Goal: Information Seeking & Learning: Learn about a topic

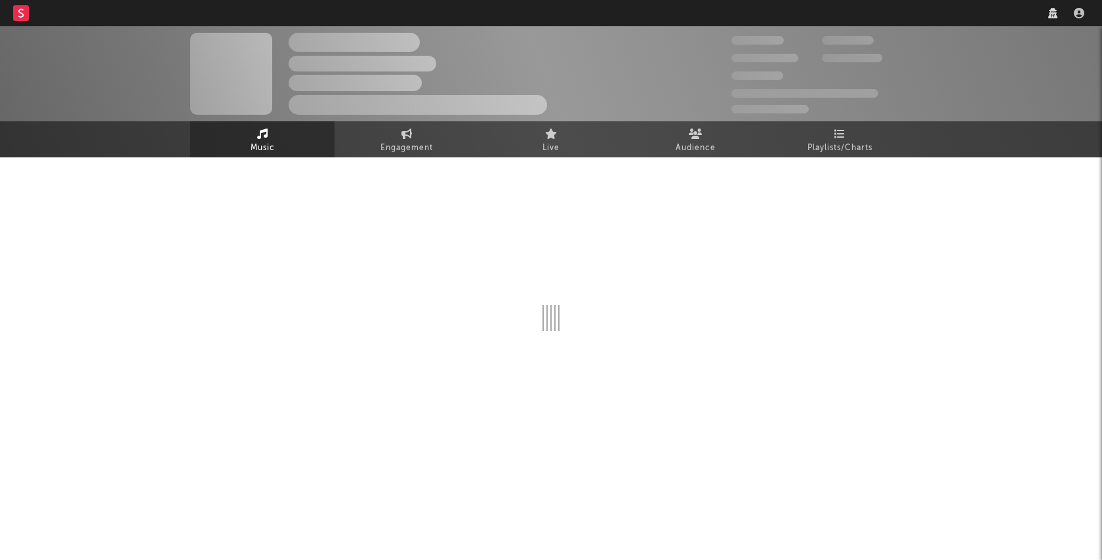
select select "6m"
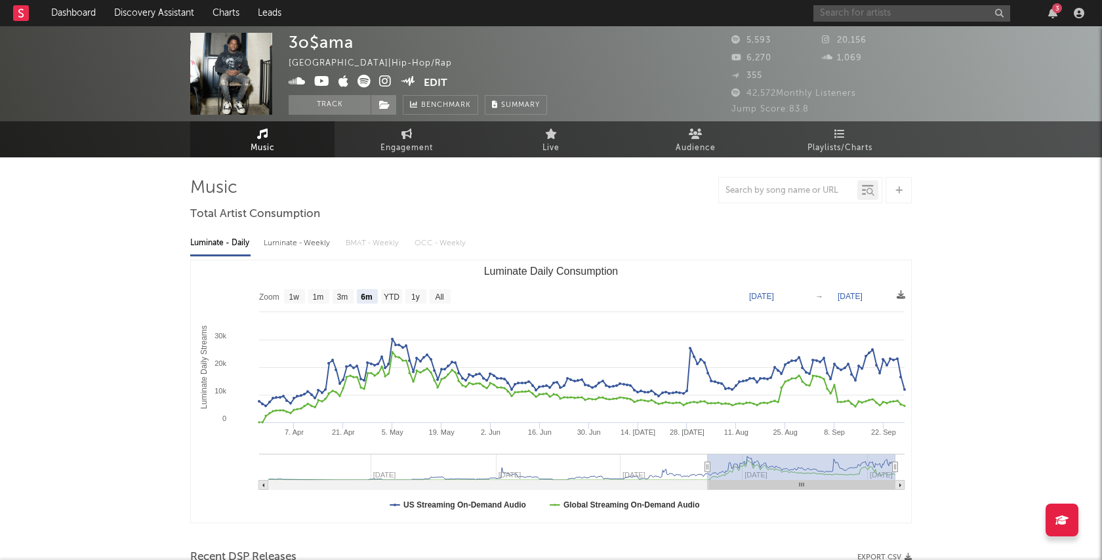
click at [945, 17] on input "text" at bounding box center [911, 13] width 197 height 16
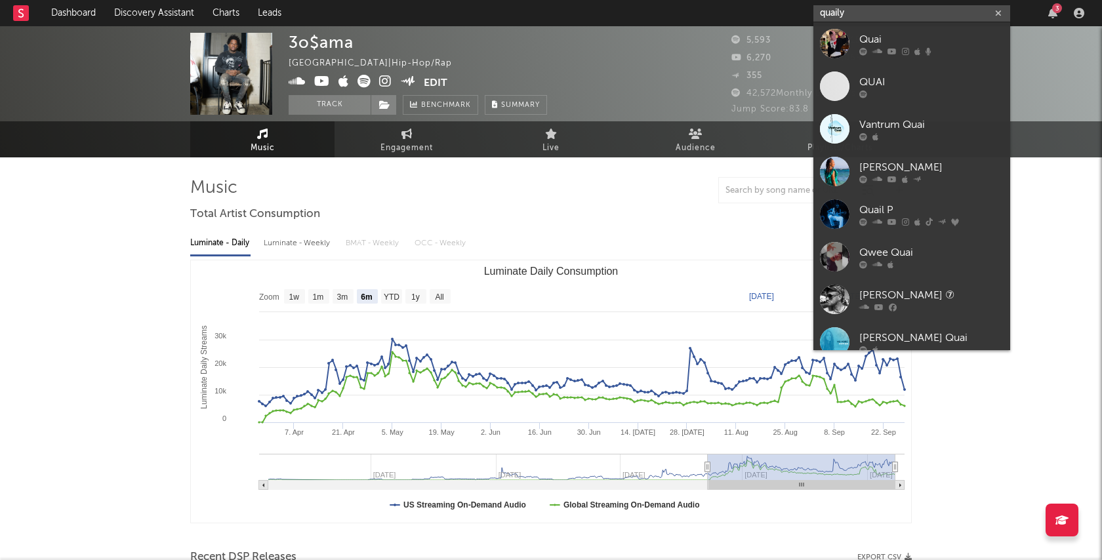
click at [866, 16] on input "quaily" at bounding box center [911, 13] width 197 height 16
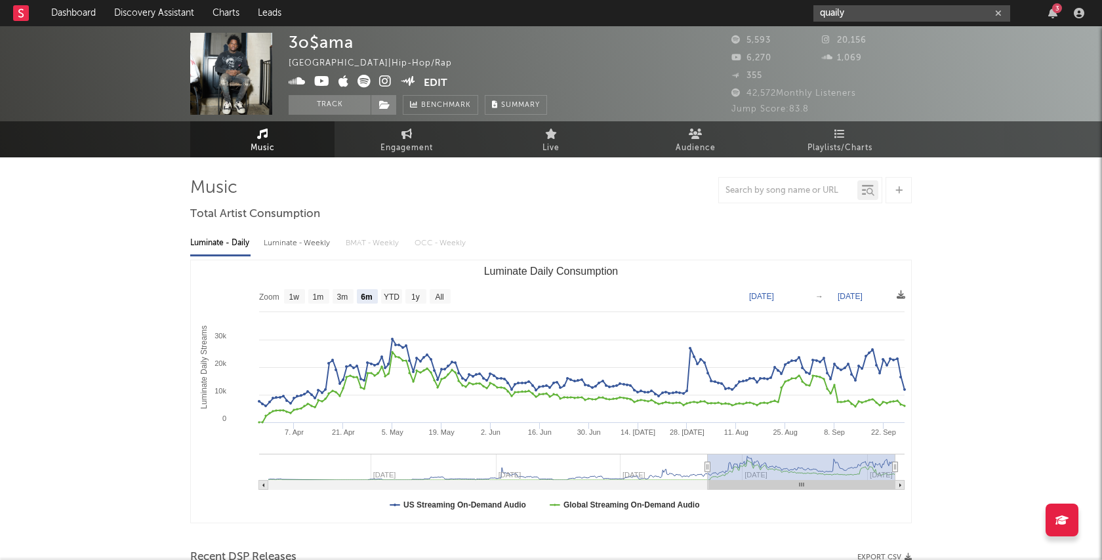
click at [827, 12] on input "quaily" at bounding box center [911, 13] width 197 height 16
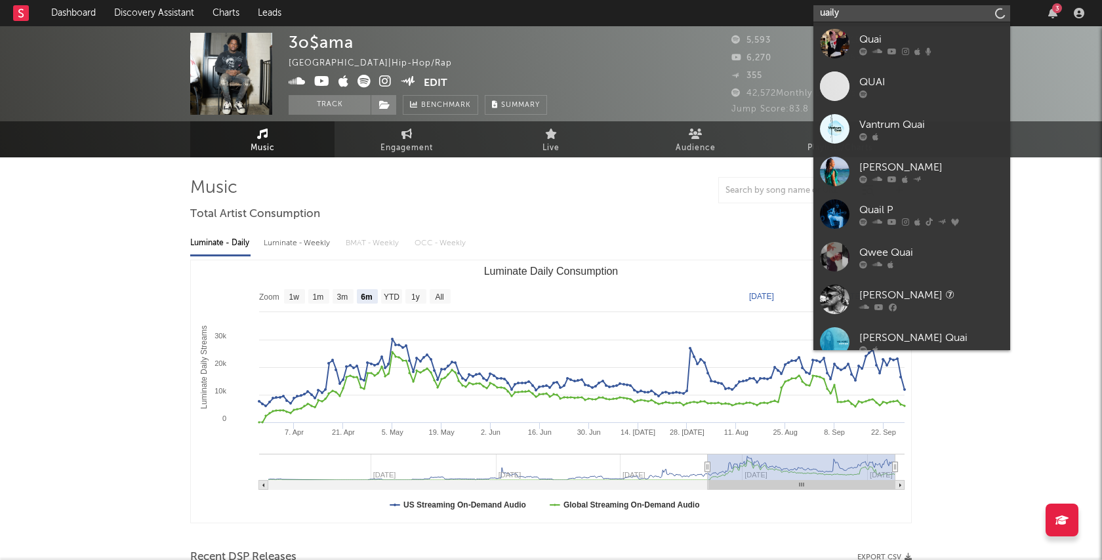
type input "Quaily"
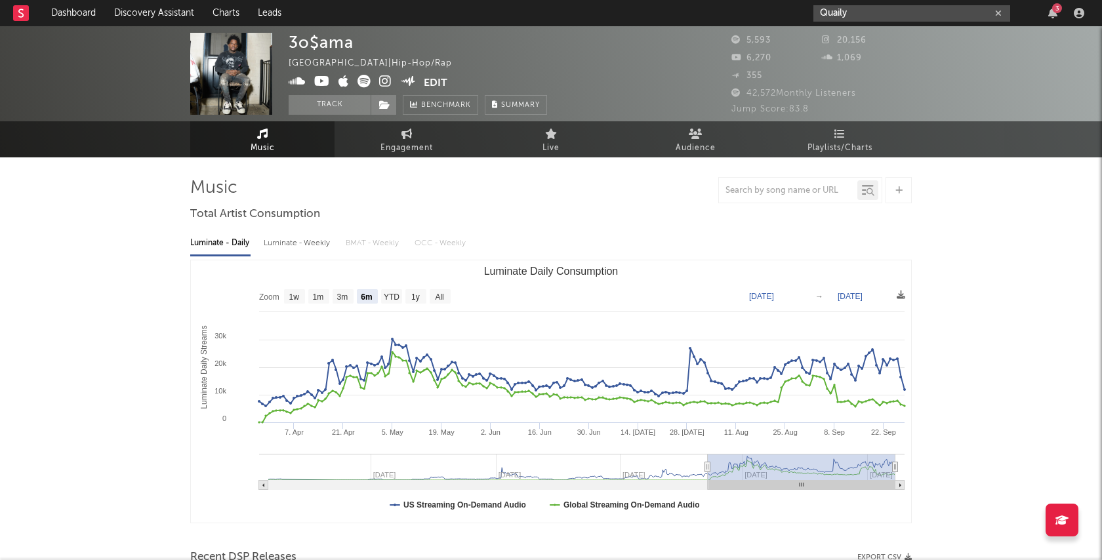
click at [876, 14] on input "Quaily" at bounding box center [911, 13] width 197 height 16
drag, startPoint x: 876, startPoint y: 14, endPoint x: 763, endPoint y: 14, distance: 112.8
click at [763, 14] on nav "Dashboard Discovery Assistant Charts Leads Quaily 3" at bounding box center [551, 13] width 1102 height 26
paste input "[URL][DOMAIN_NAME]"
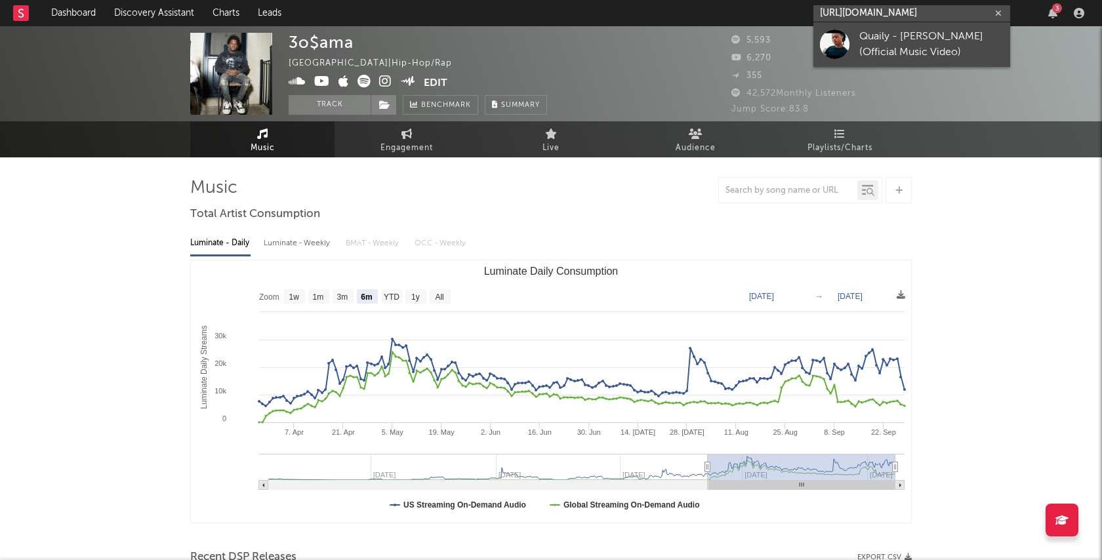
type input "[URL][DOMAIN_NAME]"
click at [877, 45] on div "Quaily - [PERSON_NAME] (Official Music Video)" at bounding box center [931, 44] width 144 height 31
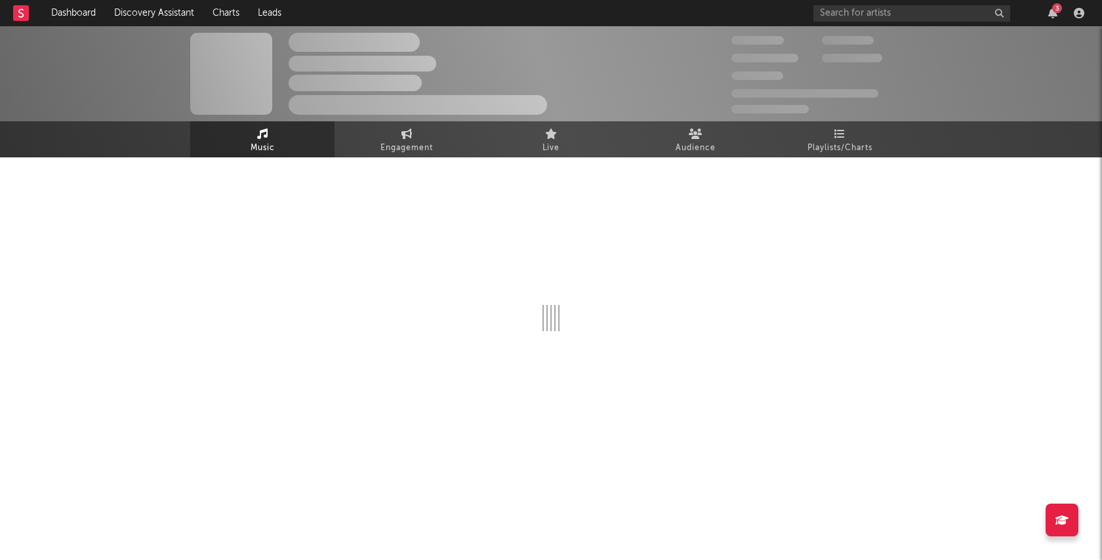
select select "1w"
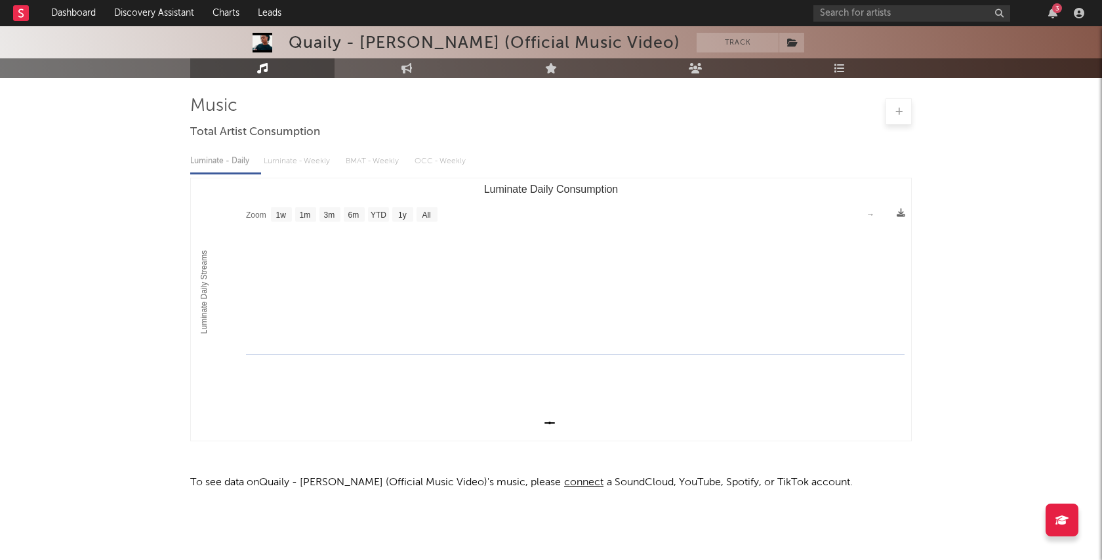
scroll to position [82, 0]
click at [388, 72] on link "Engagement" at bounding box center [406, 68] width 144 height 20
select select "1w"
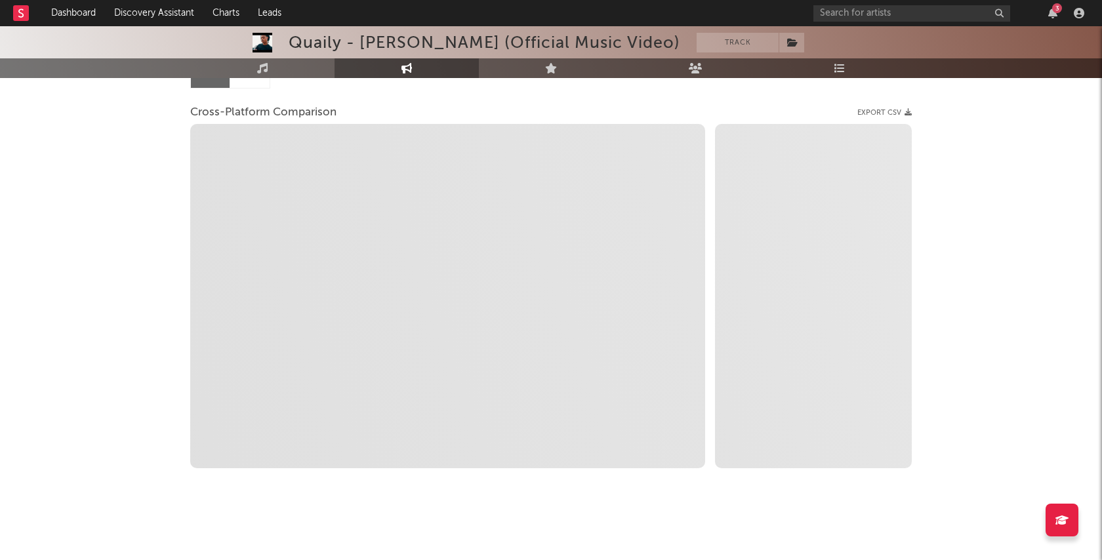
select select "1w"
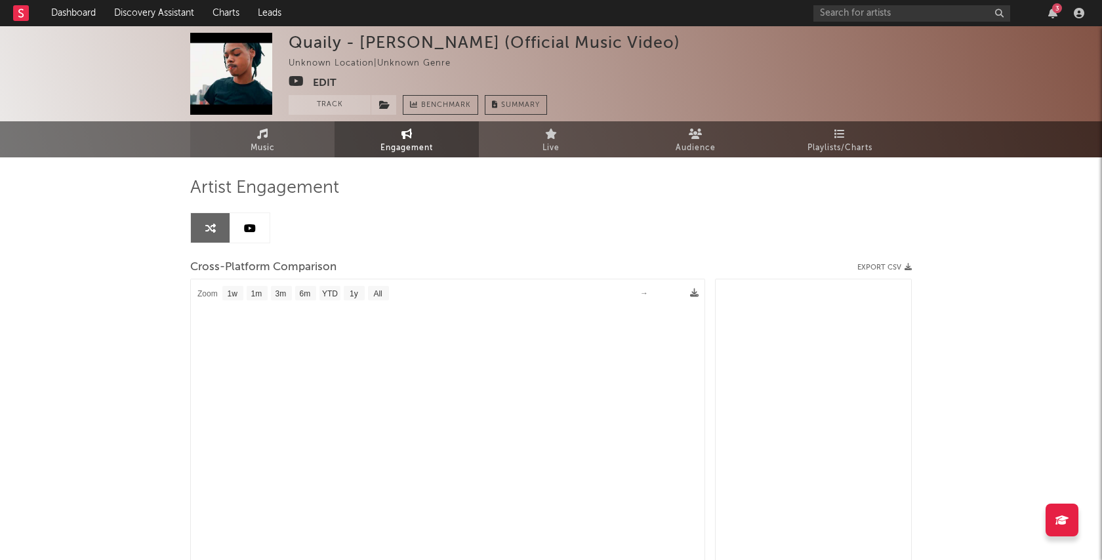
click at [259, 145] on span "Music" at bounding box center [262, 148] width 24 height 16
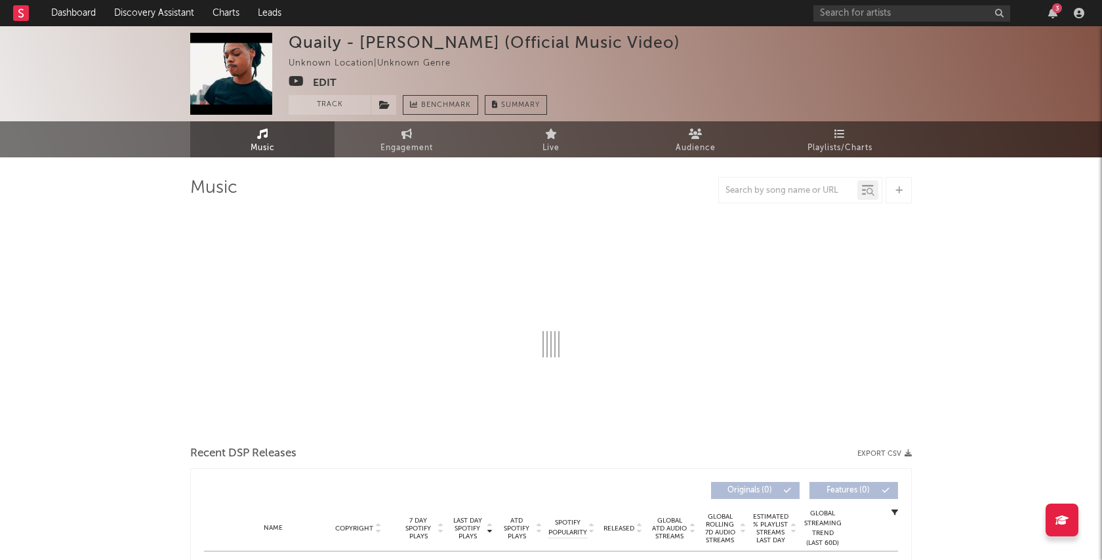
select select "1w"
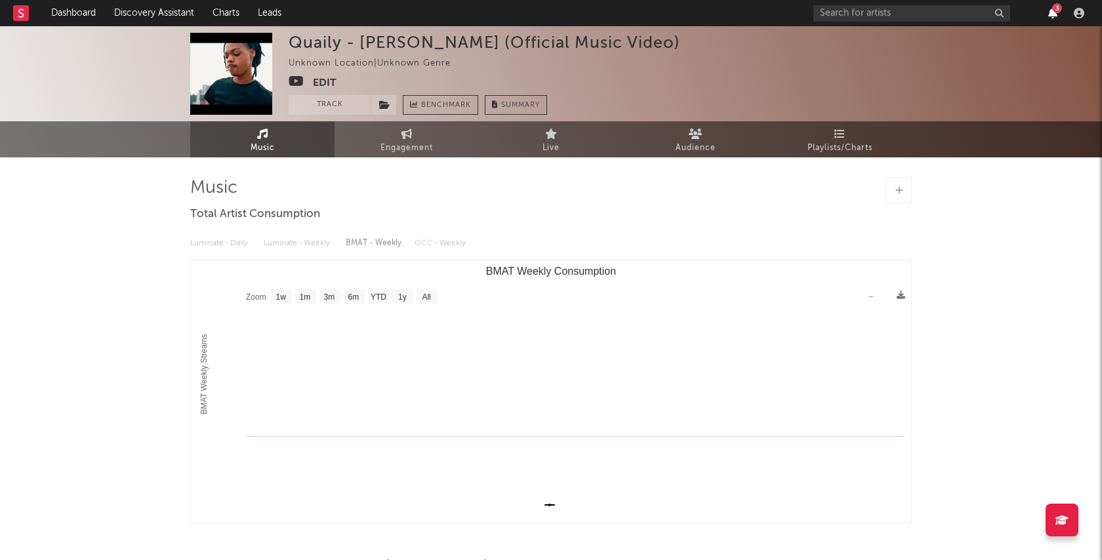
click at [1049, 12] on icon "button" at bounding box center [1052, 13] width 9 height 10
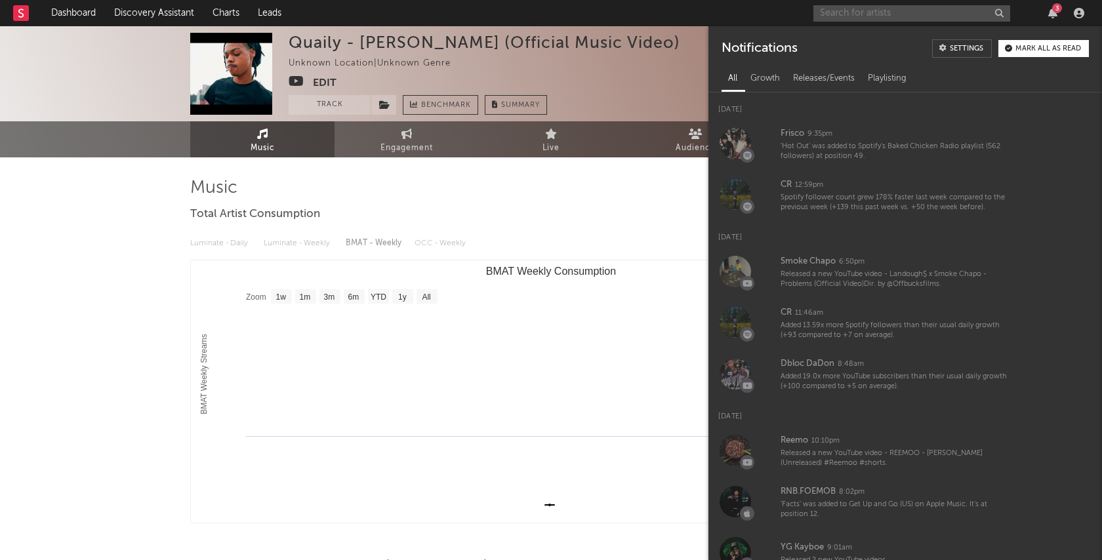
click at [833, 18] on input "text" at bounding box center [911, 13] width 197 height 16
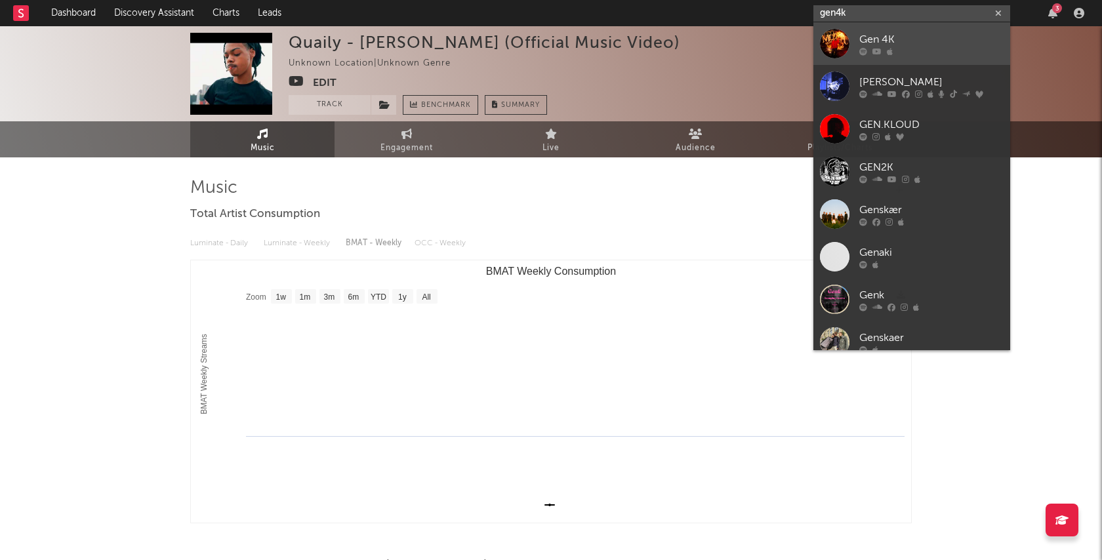
type input "gen4k"
click at [928, 34] on div "Gen 4K" at bounding box center [931, 39] width 144 height 16
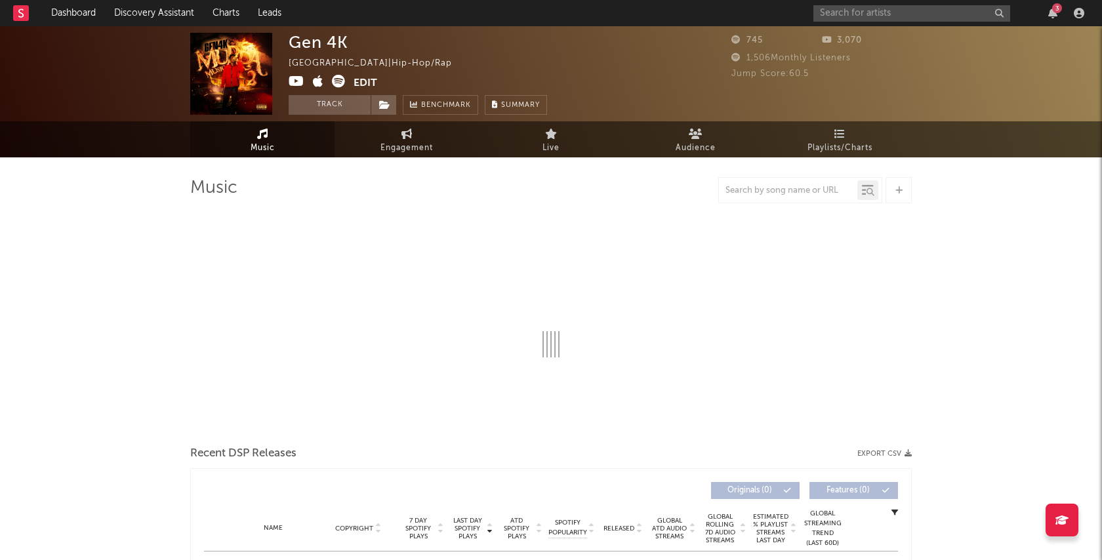
select select "6m"
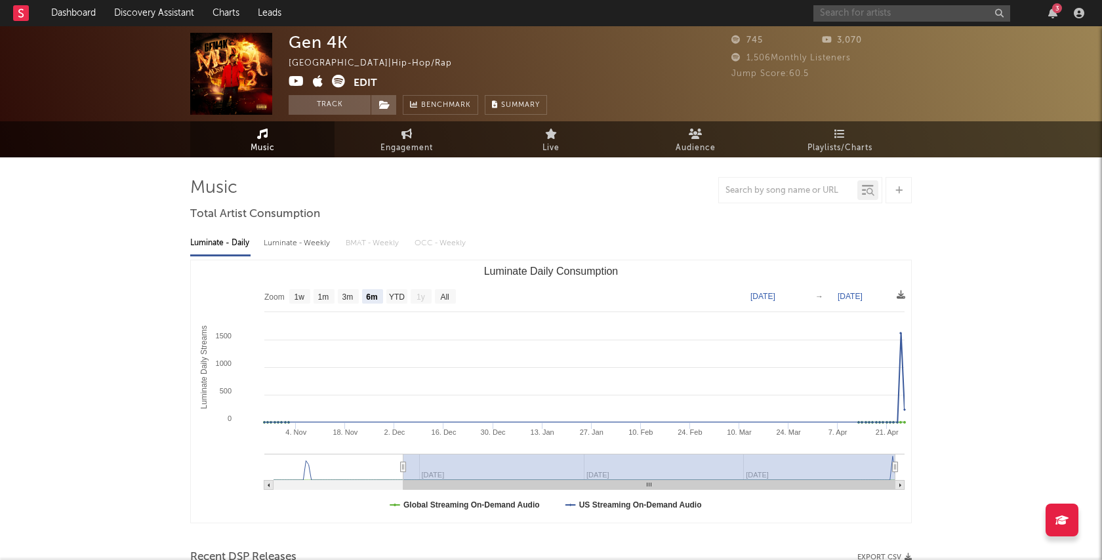
click at [862, 21] on input "text" at bounding box center [911, 13] width 197 height 16
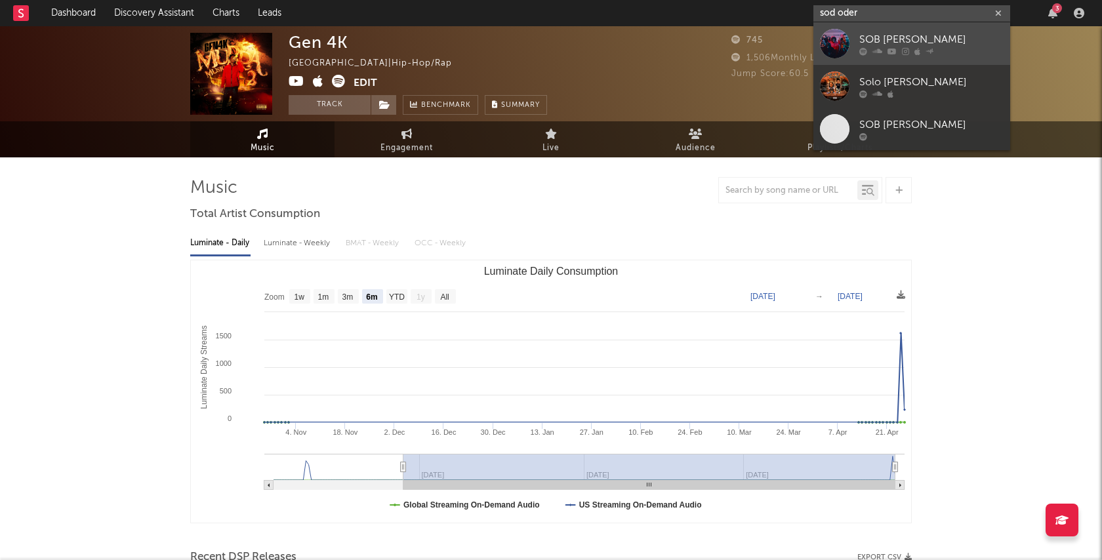
type input "sod oder"
drag, startPoint x: 875, startPoint y: 26, endPoint x: 936, endPoint y: 30, distance: 61.1
click at [936, 30] on link "SOB [PERSON_NAME]" at bounding box center [911, 43] width 197 height 43
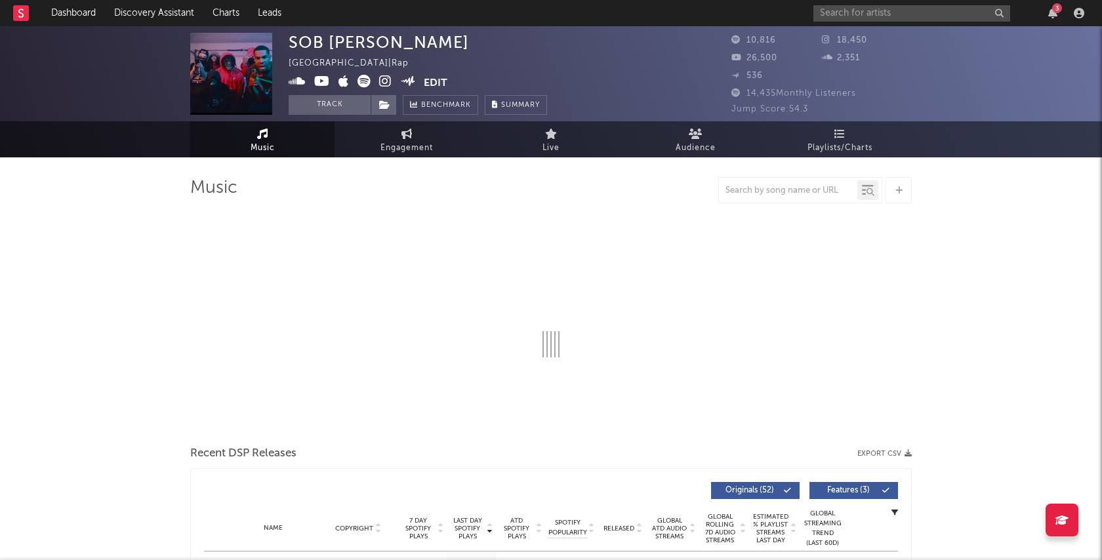
select select "6m"
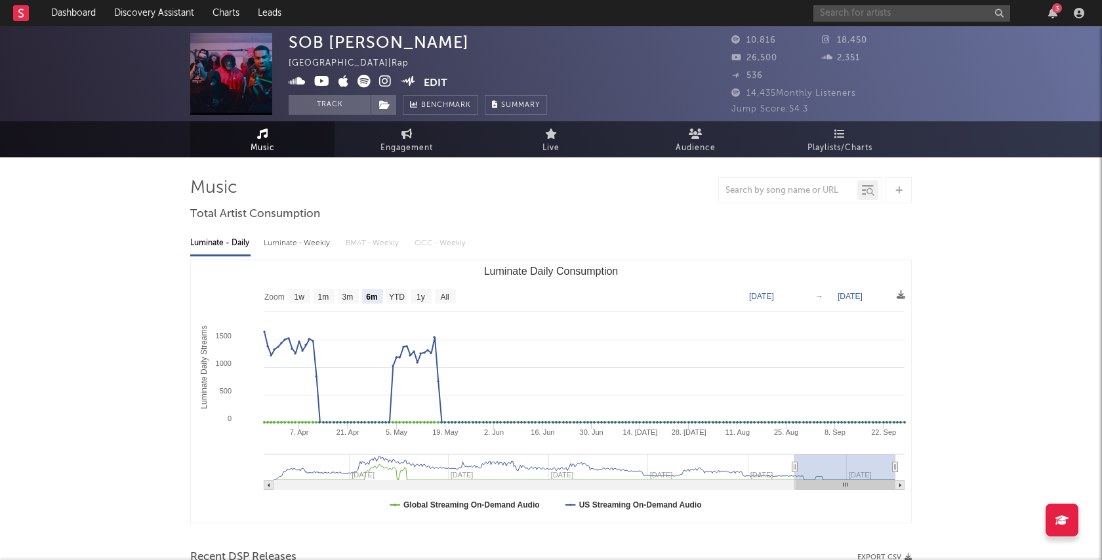
click at [839, 16] on input "text" at bounding box center [911, 13] width 197 height 16
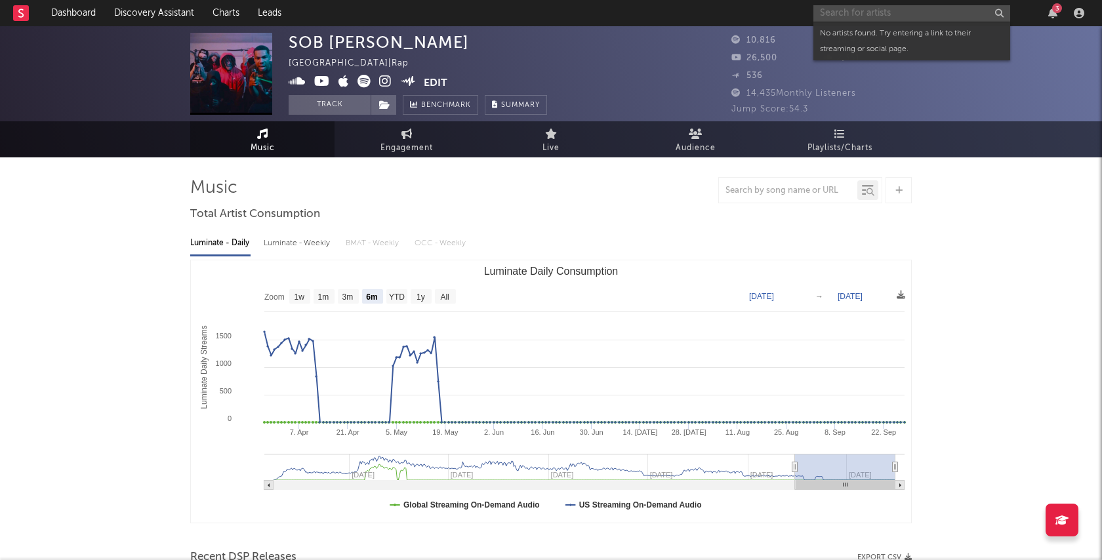
paste input "[URL][DOMAIN_NAME]"
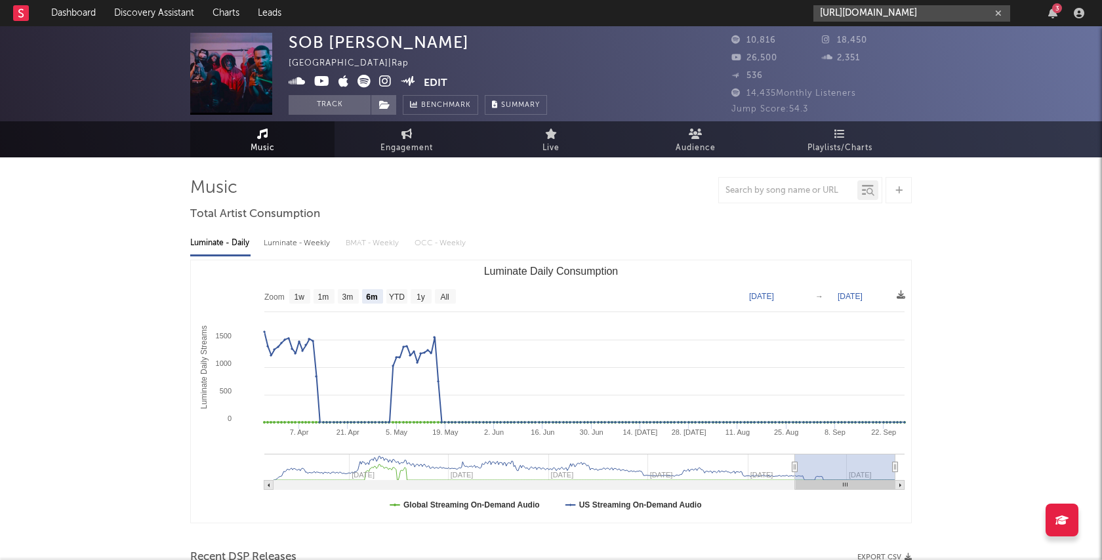
type input "[URL][DOMAIN_NAME]"
click at [1000, 12] on icon "button" at bounding box center [998, 13] width 7 height 9
paste input "[URL][DOMAIN_NAME]"
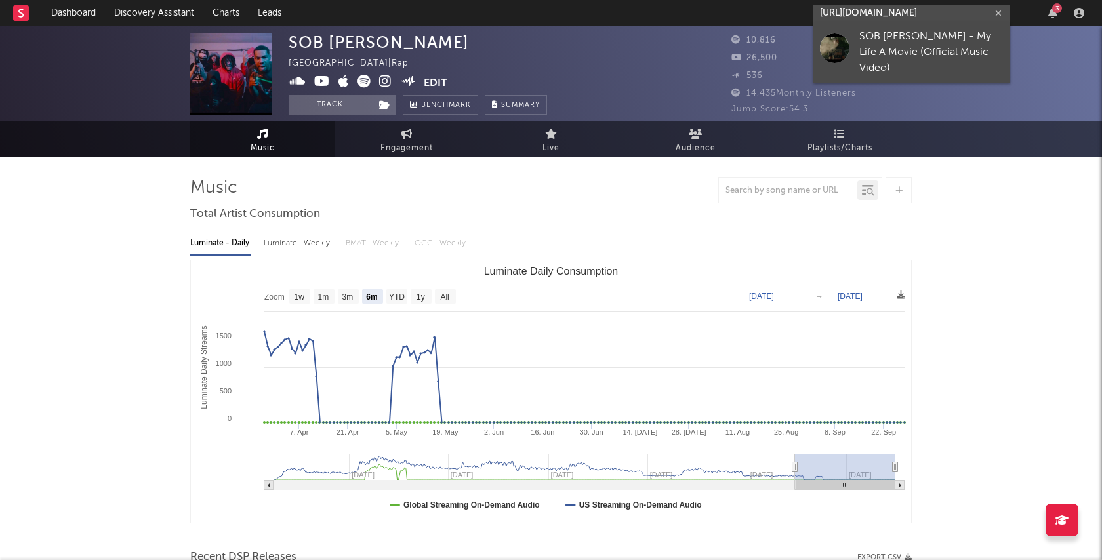
type input "[URL][DOMAIN_NAME]"
click at [885, 40] on div "SOB [PERSON_NAME] - My Life A Movie (Official Music Video)" at bounding box center [931, 52] width 144 height 47
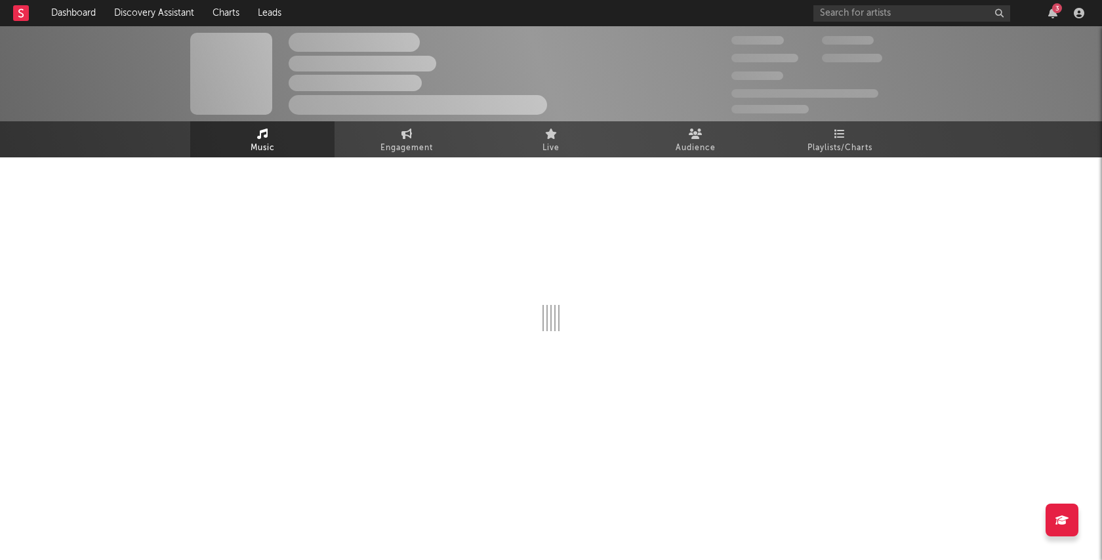
select select "1w"
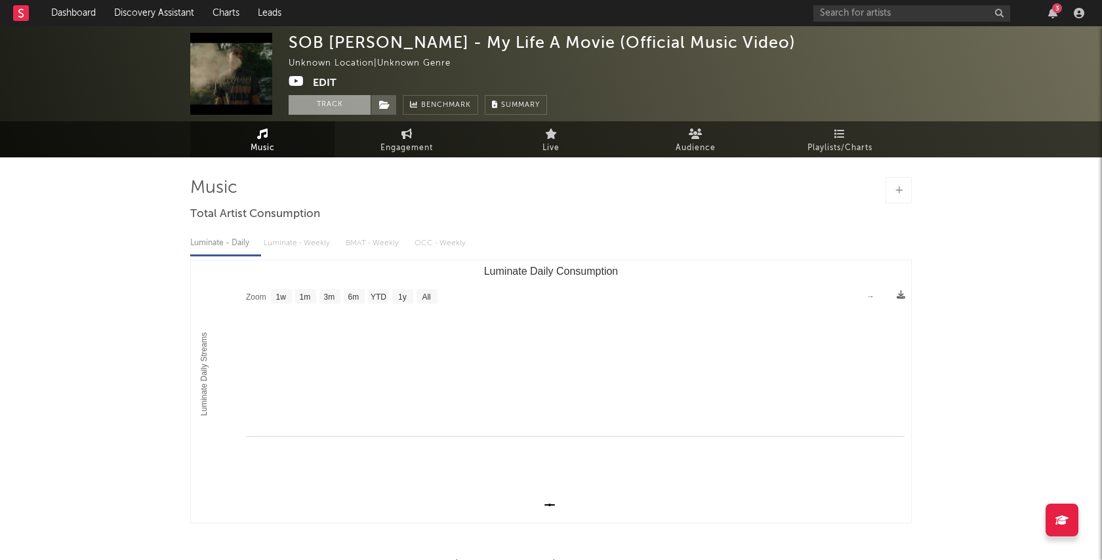
click at [321, 112] on button "Track" at bounding box center [330, 105] width 82 height 20
select select "1w"
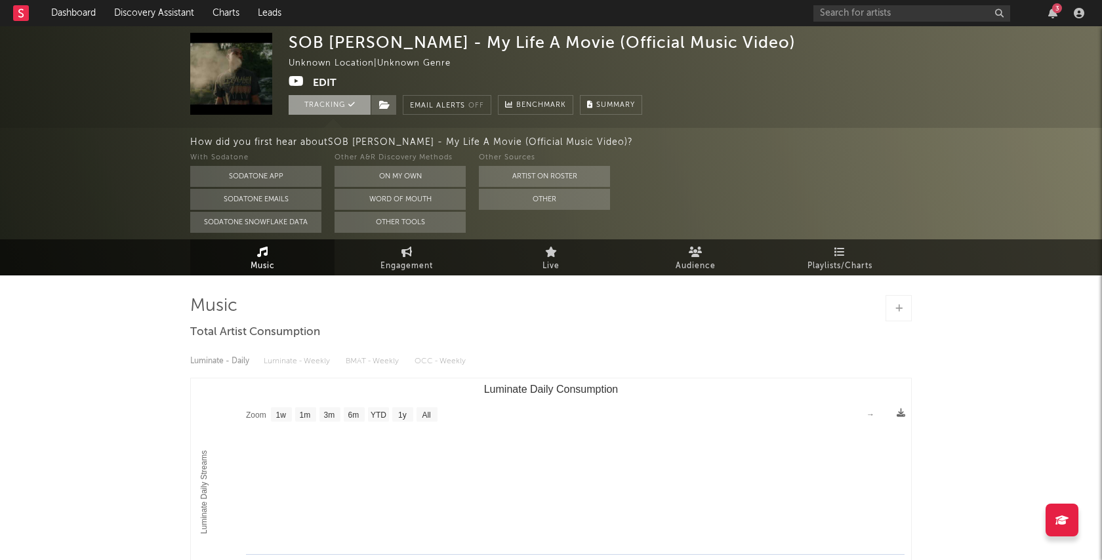
click at [332, 107] on button "Tracking" at bounding box center [330, 105] width 82 height 20
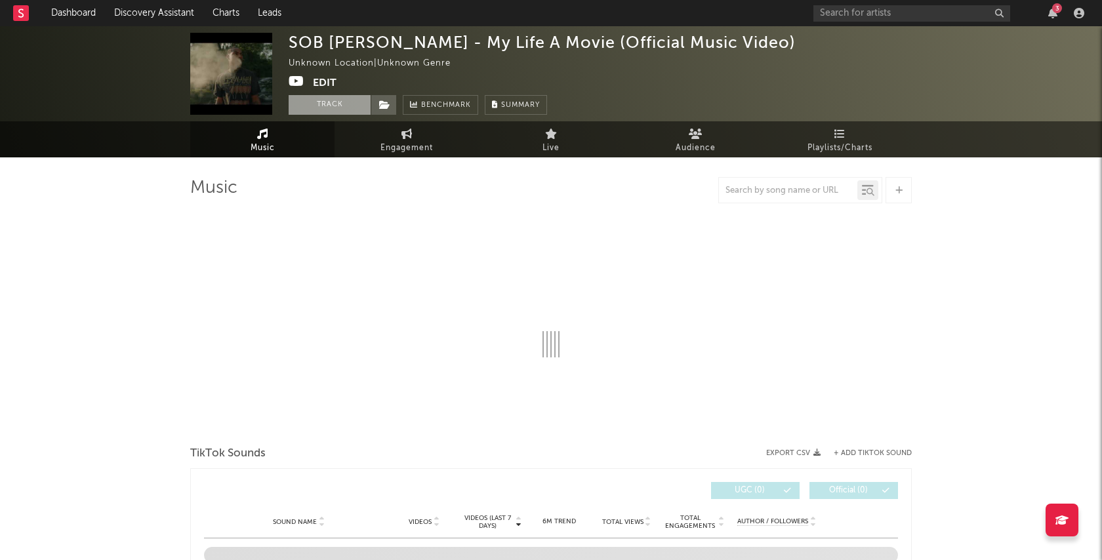
select select "1w"
